Goal: Register for event/course

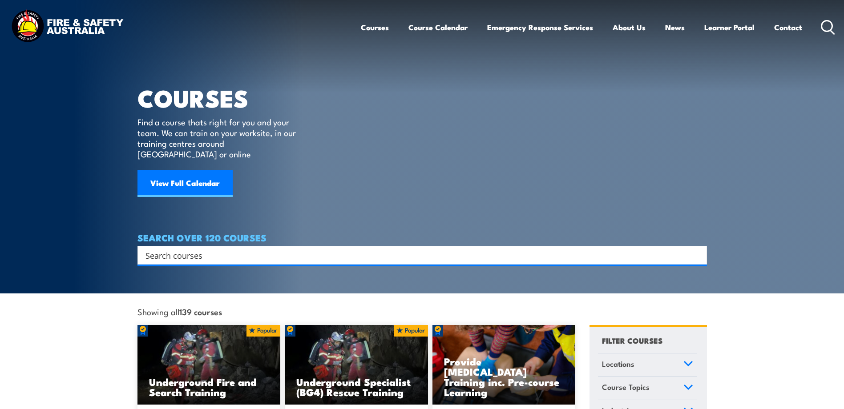
click at [448, 249] on input "Search input" at bounding box center [416, 255] width 542 height 13
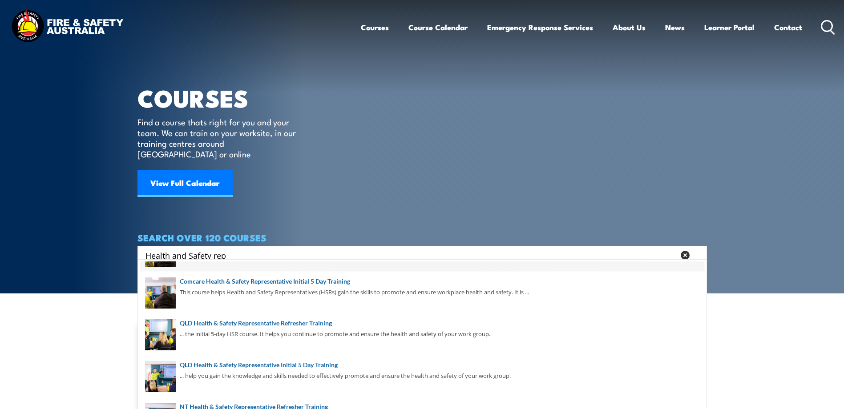
scroll to position [89, 0]
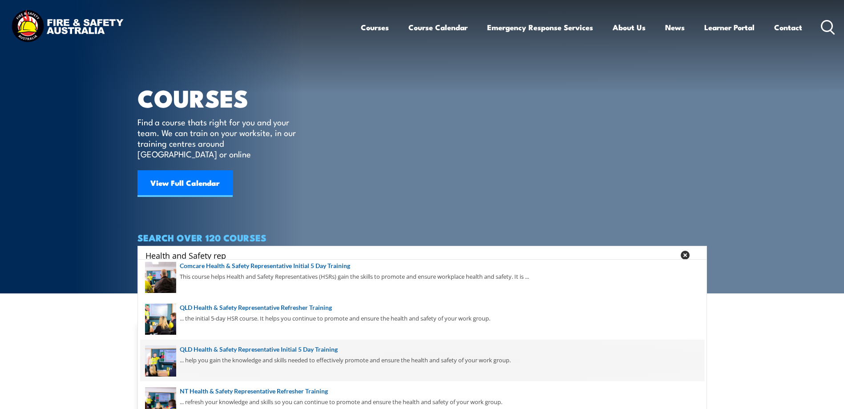
type input "Health and Safety rep"
click at [324, 348] on span at bounding box center [422, 361] width 564 height 42
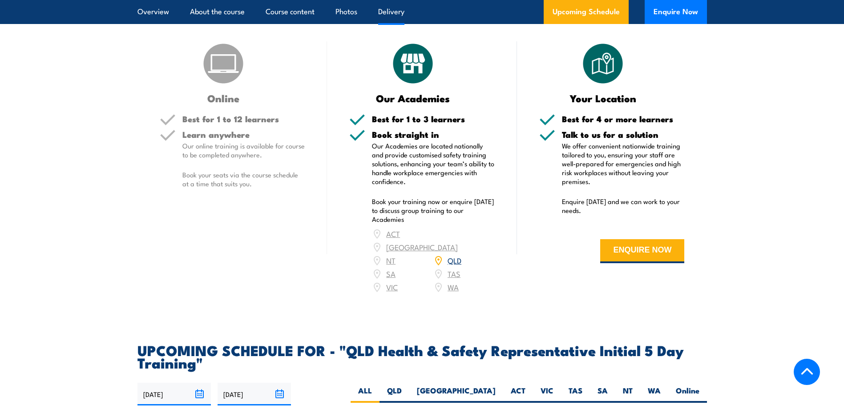
scroll to position [1246, 0]
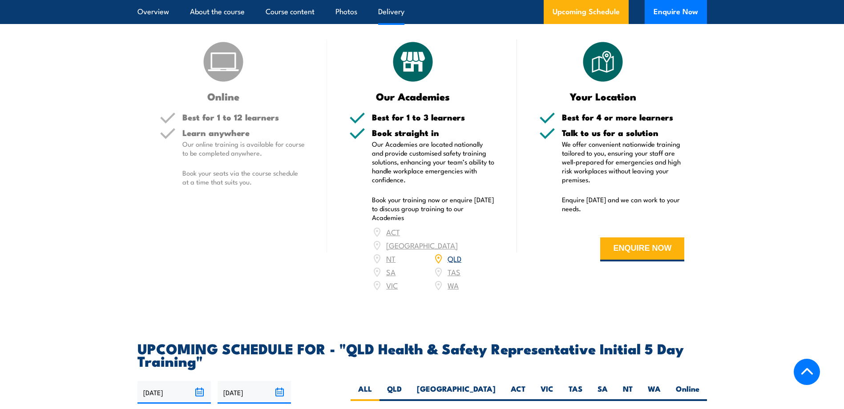
click at [456, 244] on div "ACT NSW NT QLD SA TAS VIC WA" at bounding box center [433, 259] width 123 height 67
click at [448, 242] on div "ACT NSW NT QLD SA TAS VIC WA" at bounding box center [433, 259] width 123 height 67
click at [455, 244] on div "ACT NSW NT QLD SA TAS VIC WA" at bounding box center [433, 259] width 123 height 67
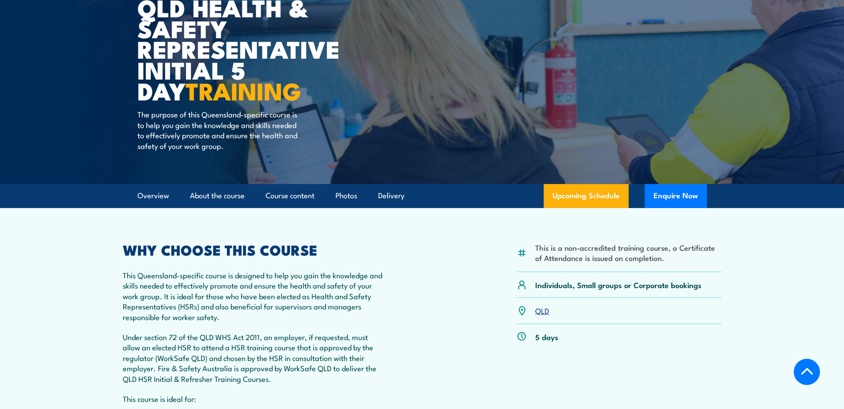
scroll to position [0, 0]
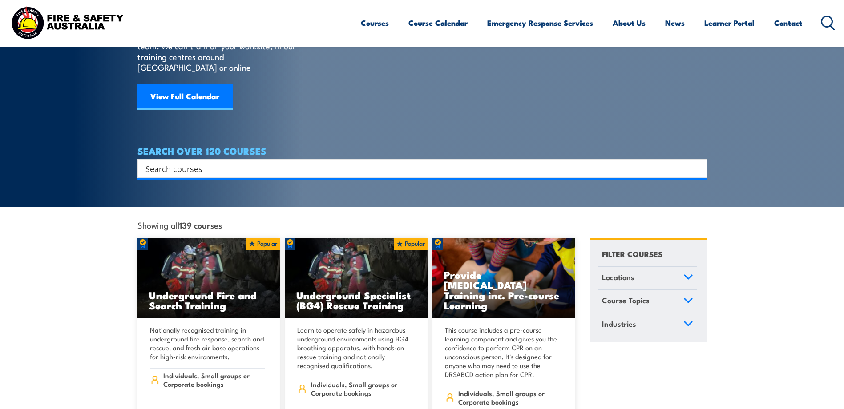
scroll to position [89, 0]
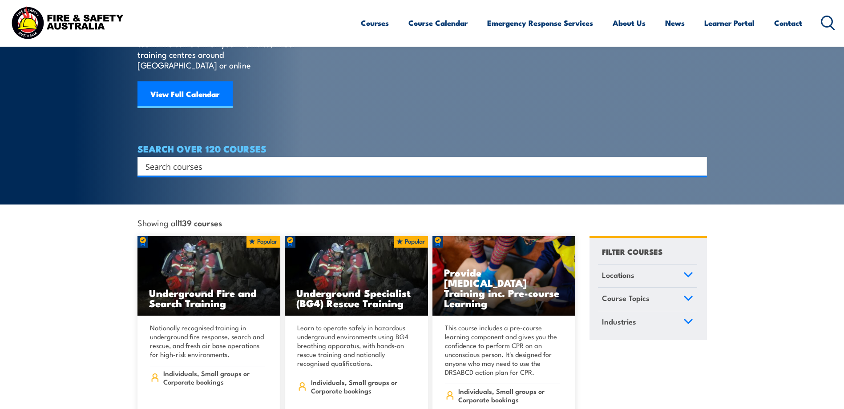
click at [336, 160] on input "Search input" at bounding box center [416, 166] width 542 height 13
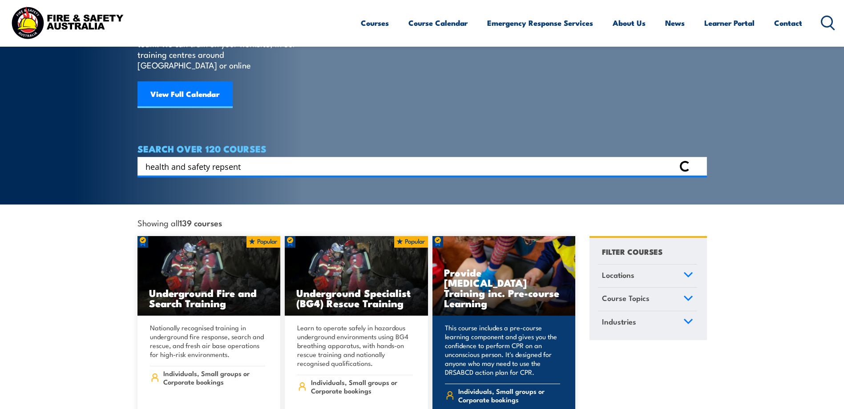
type input "health and safety repsent"
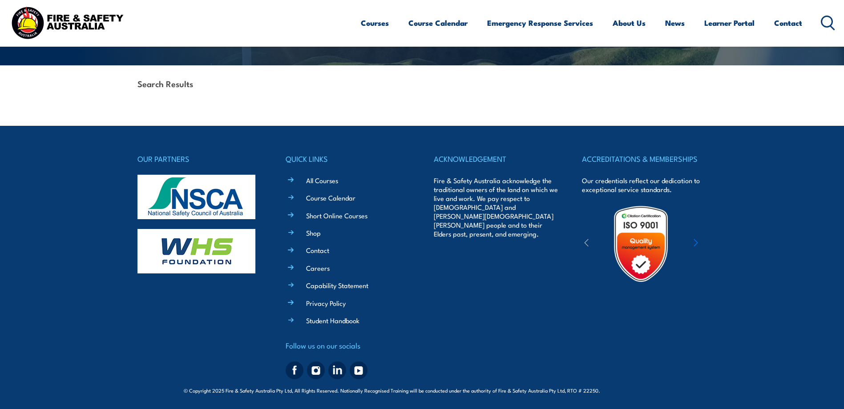
scroll to position [190, 0]
